Goal: Information Seeking & Learning: Learn about a topic

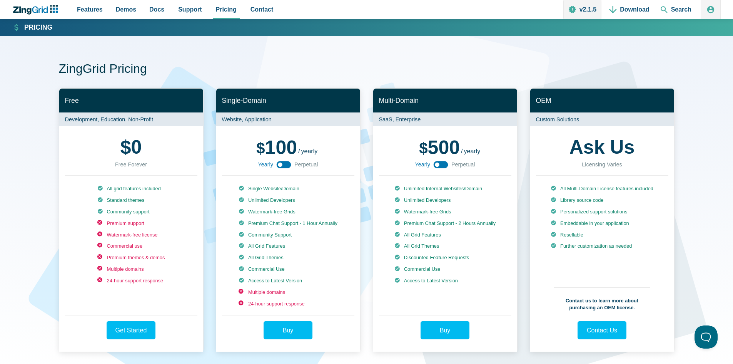
click at [281, 166] on icon "App Content" at bounding box center [283, 164] width 17 height 17
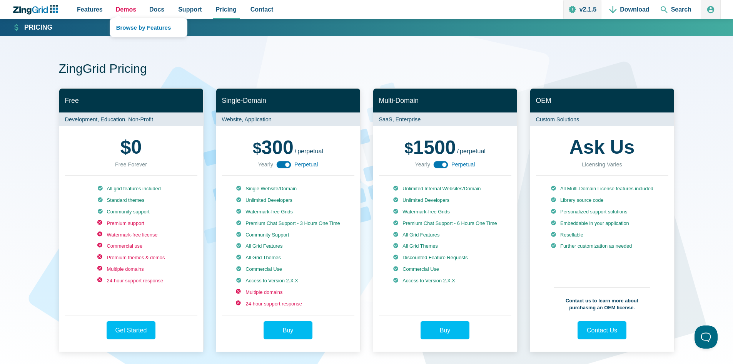
click at [125, 11] on span "Demos" at bounding box center [126, 9] width 20 height 10
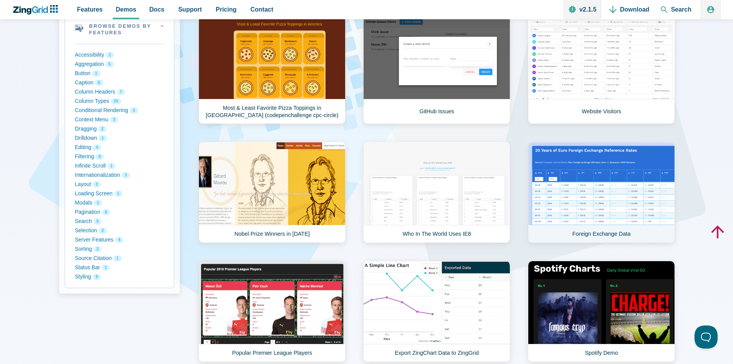
click at [581, 176] on link "Foreign Exchange Data" at bounding box center [601, 192] width 147 height 101
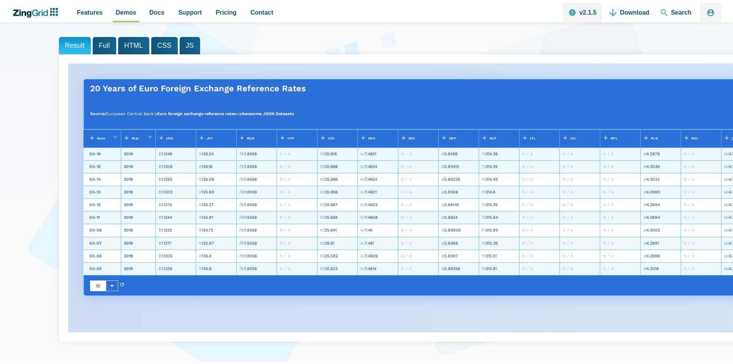
scroll to position [115, 0]
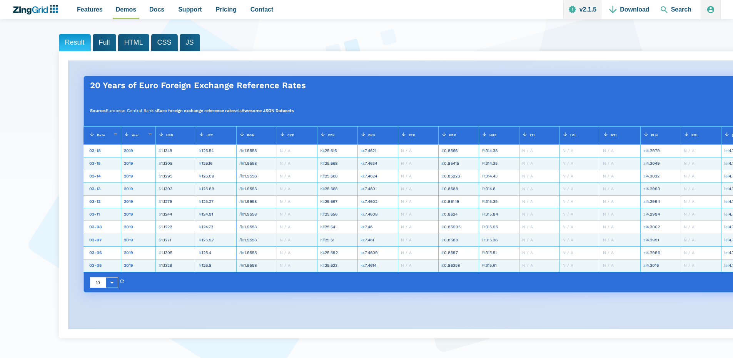
click at [211, 134] on span "JPY" at bounding box center [210, 136] width 6 height 4
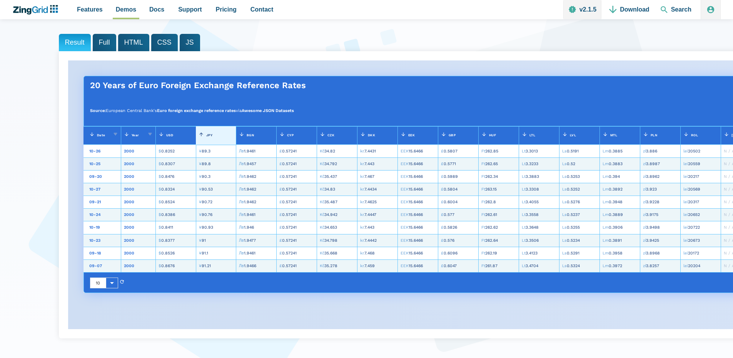
click at [156, 43] on span "CSS" at bounding box center [164, 42] width 27 height 17
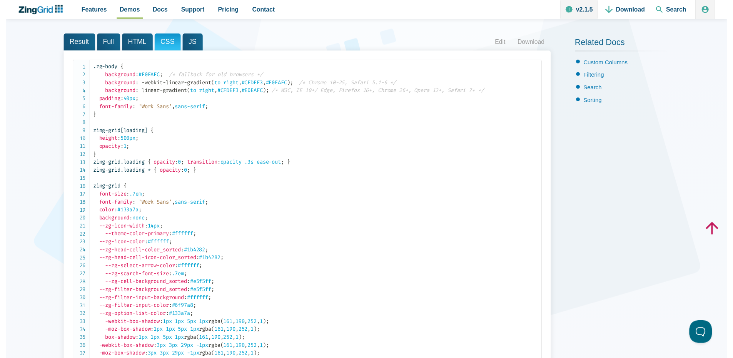
scroll to position [0, 0]
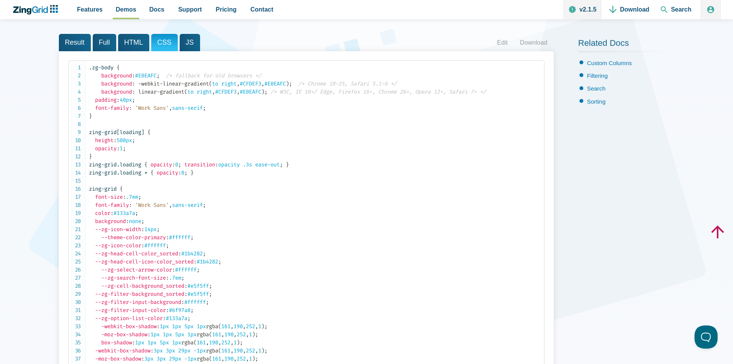
click at [130, 47] on span "HTML" at bounding box center [133, 42] width 31 height 17
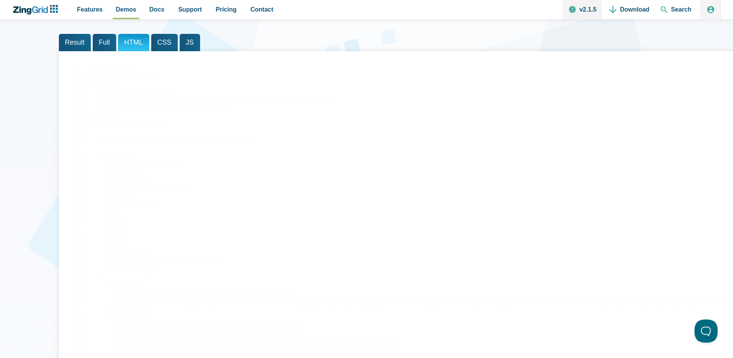
click at [101, 44] on span "Full" at bounding box center [104, 42] width 23 height 17
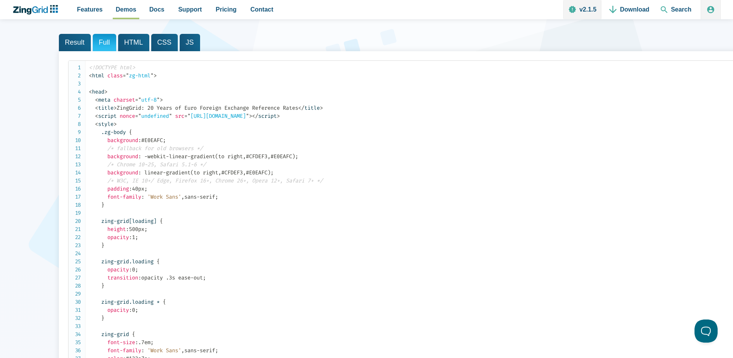
click at [81, 46] on span "Result" at bounding box center [75, 42] width 32 height 17
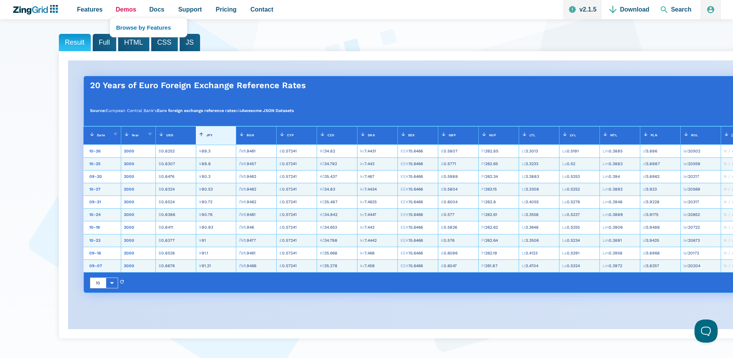
click at [123, 15] on span "Demos" at bounding box center [126, 9] width 20 height 10
